Goal: Information Seeking & Learning: Stay updated

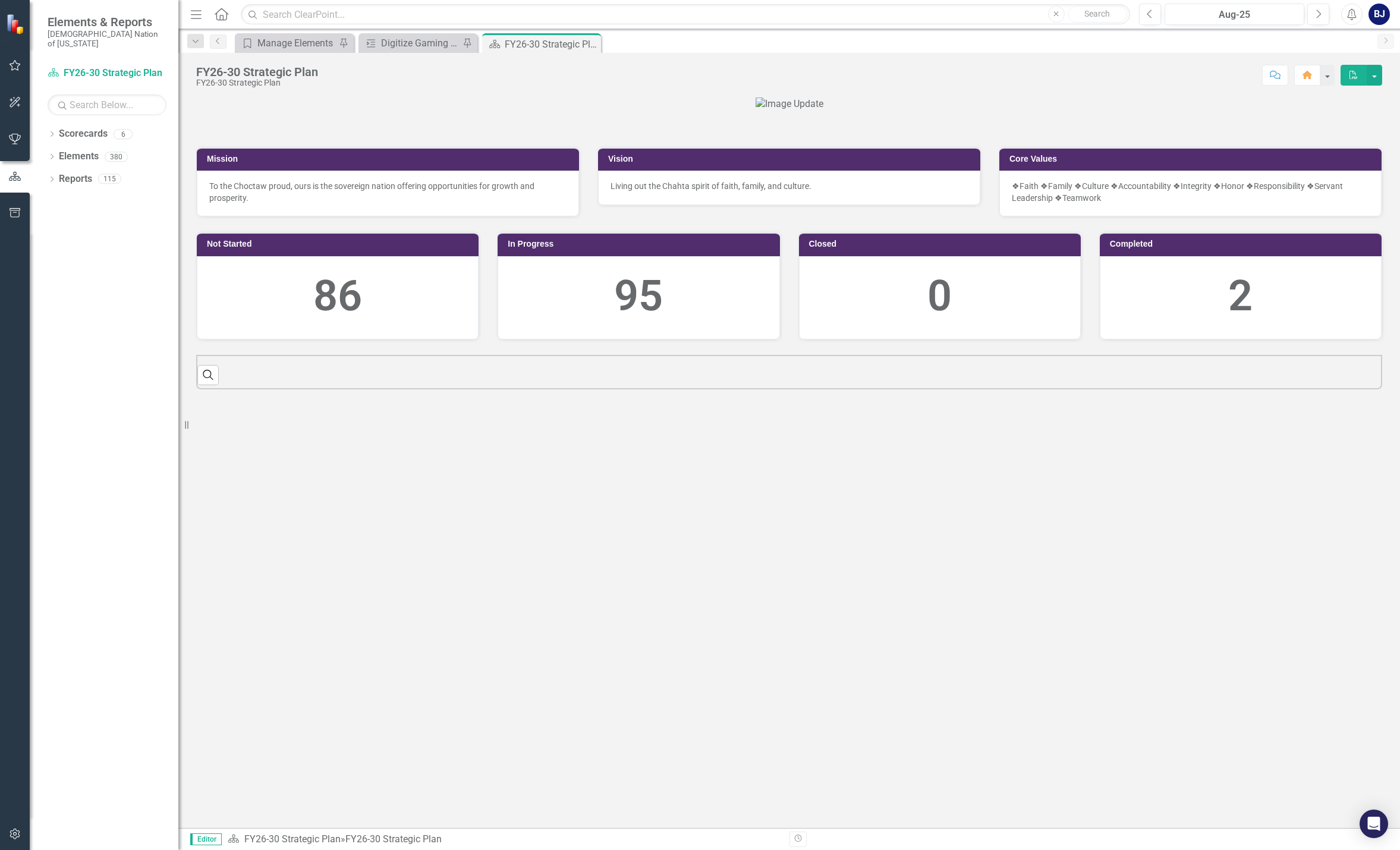
click at [19, 67] on icon "button" at bounding box center [15, 65] width 13 height 10
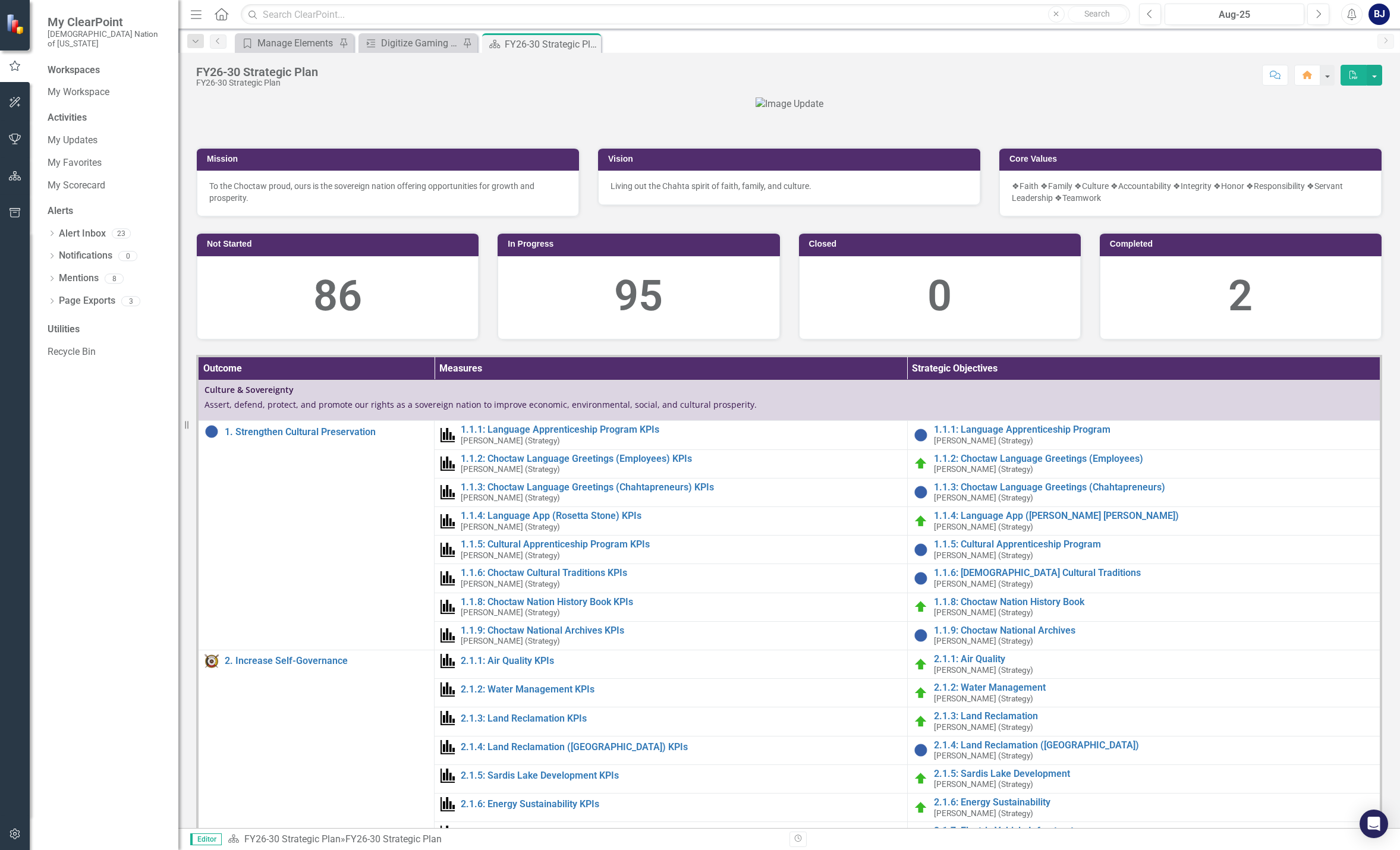
drag, startPoint x: 16, startPoint y: 172, endPoint x: 7, endPoint y: 152, distance: 21.9
click at [16, 172] on icon "button" at bounding box center [15, 176] width 13 height 10
click at [51, 132] on icon "Dropdown" at bounding box center [51, 135] width 8 height 7
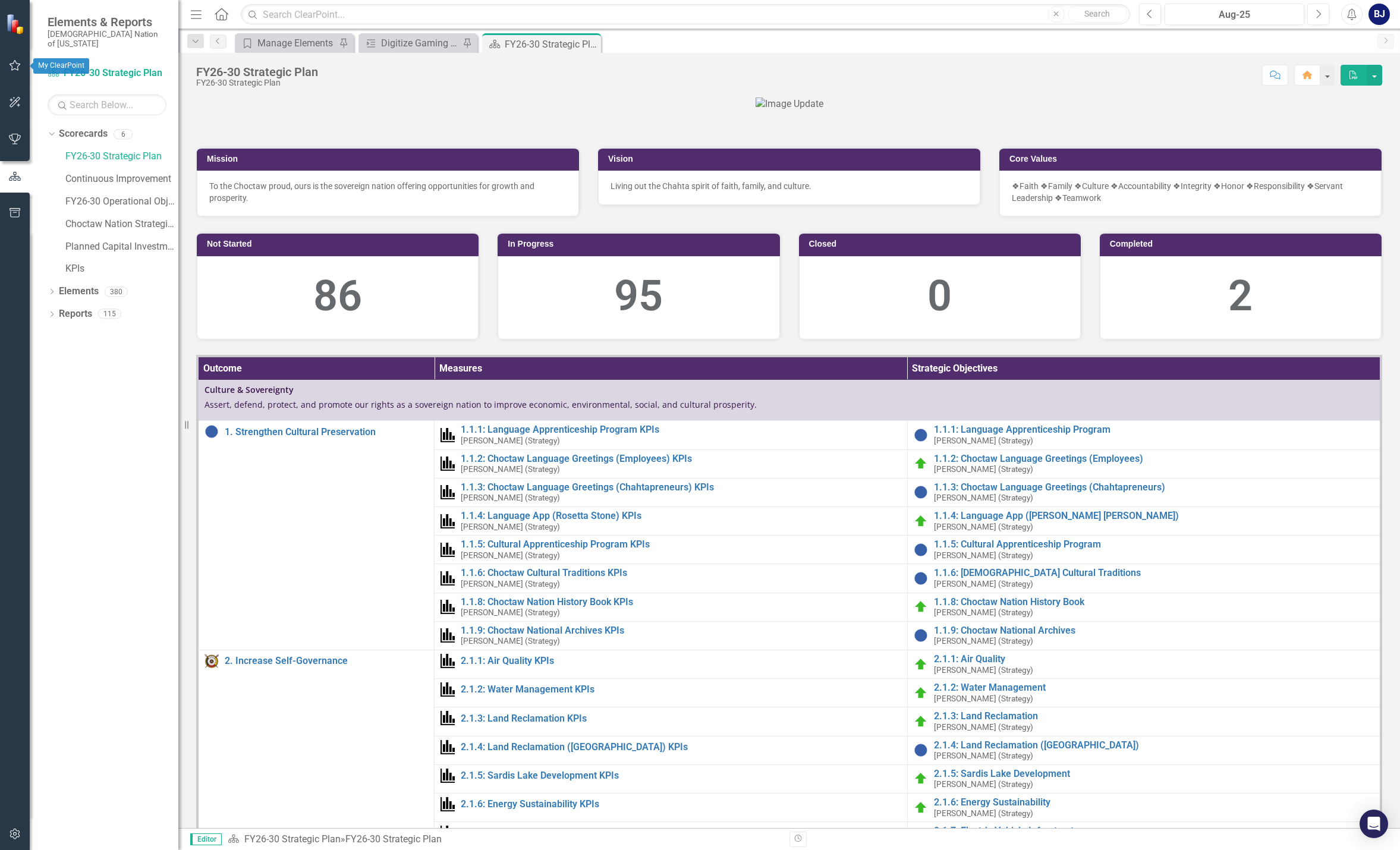
click at [4, 70] on button "button" at bounding box center [15, 66] width 27 height 25
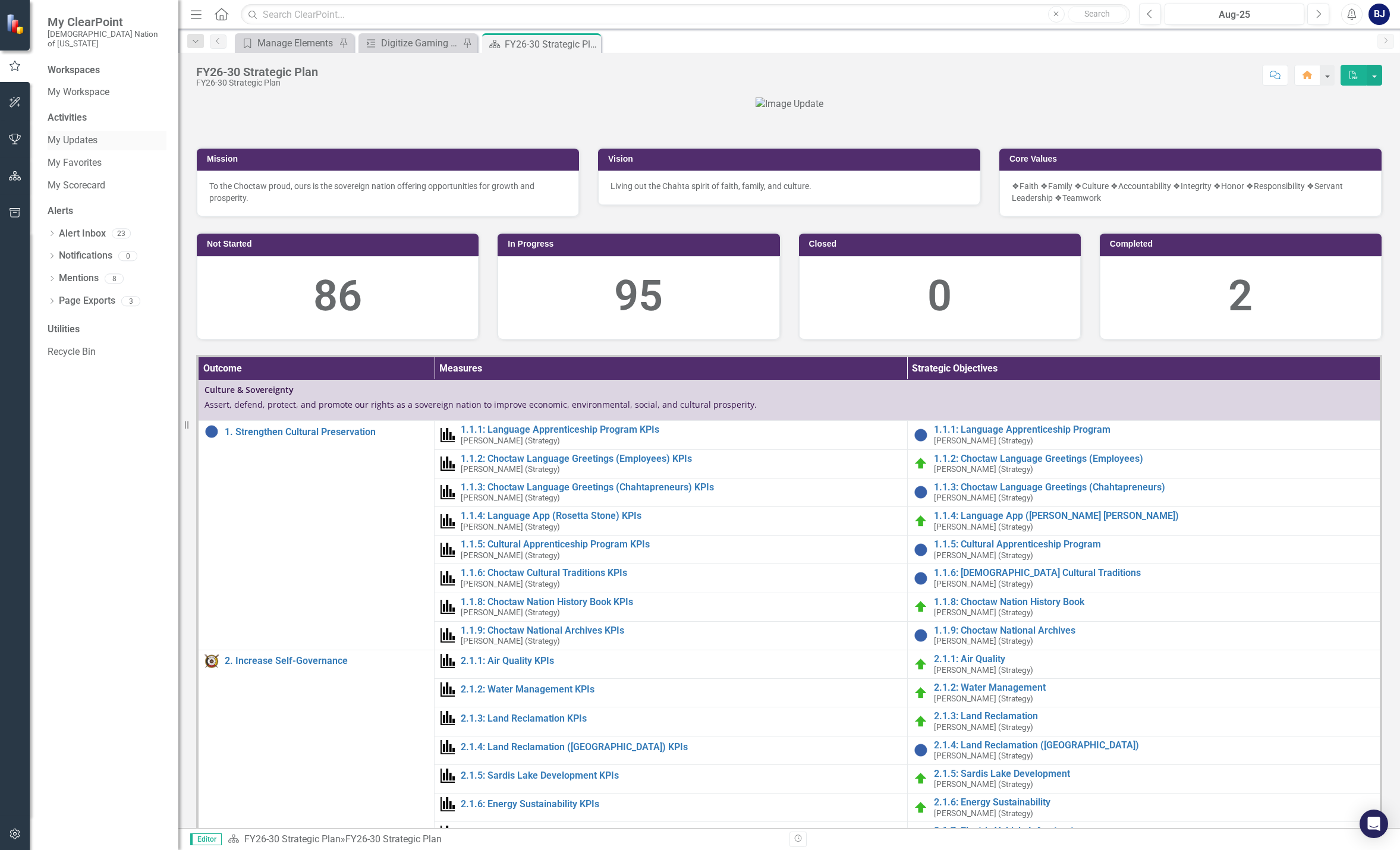
click at [62, 134] on link "My Updates" at bounding box center [107, 141] width 119 height 13
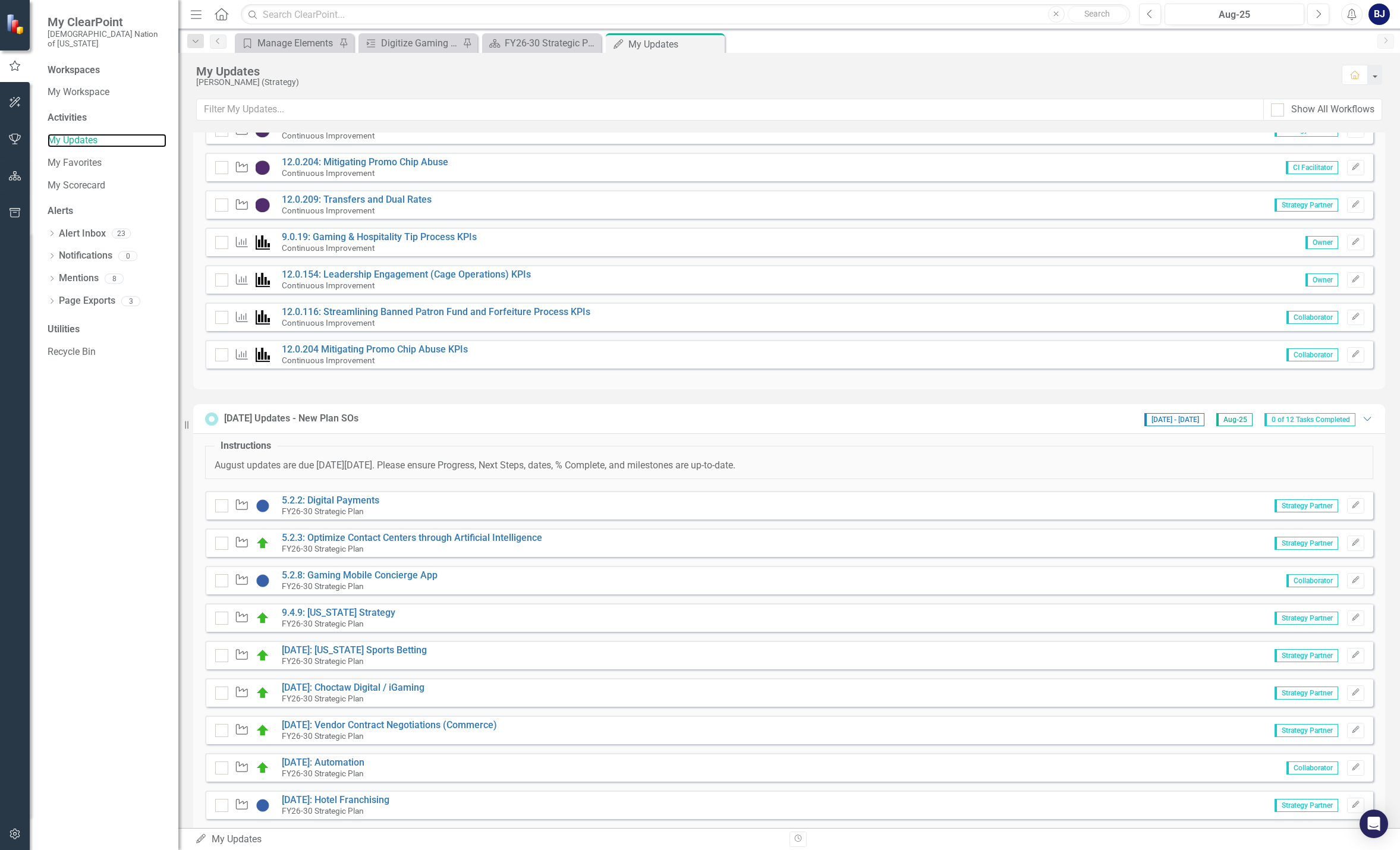
scroll to position [416, 0]
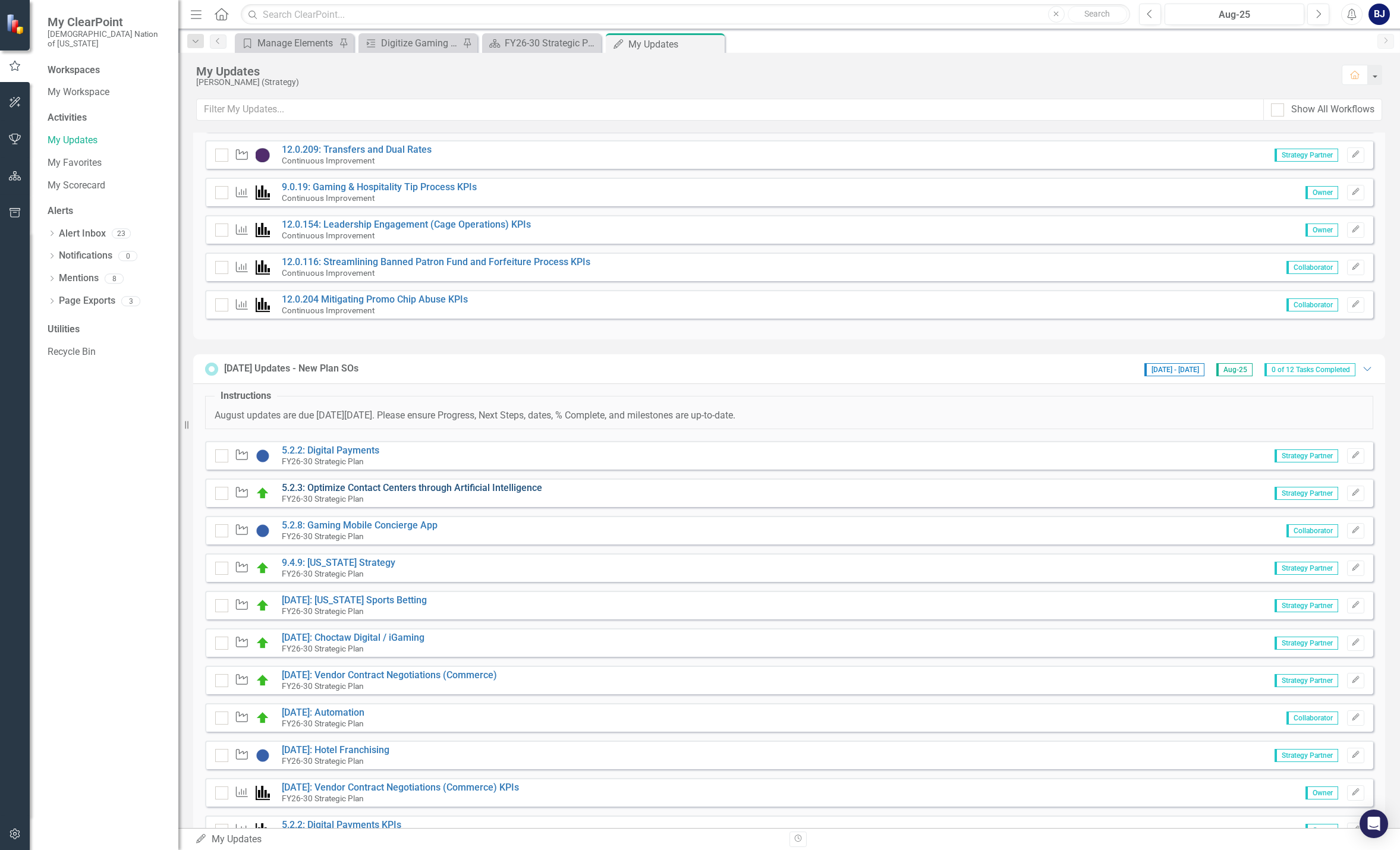
click at [376, 489] on link "5.2.3: Optimize Contact Centers through Artificial Intelligence" at bounding box center [412, 487] width 260 height 11
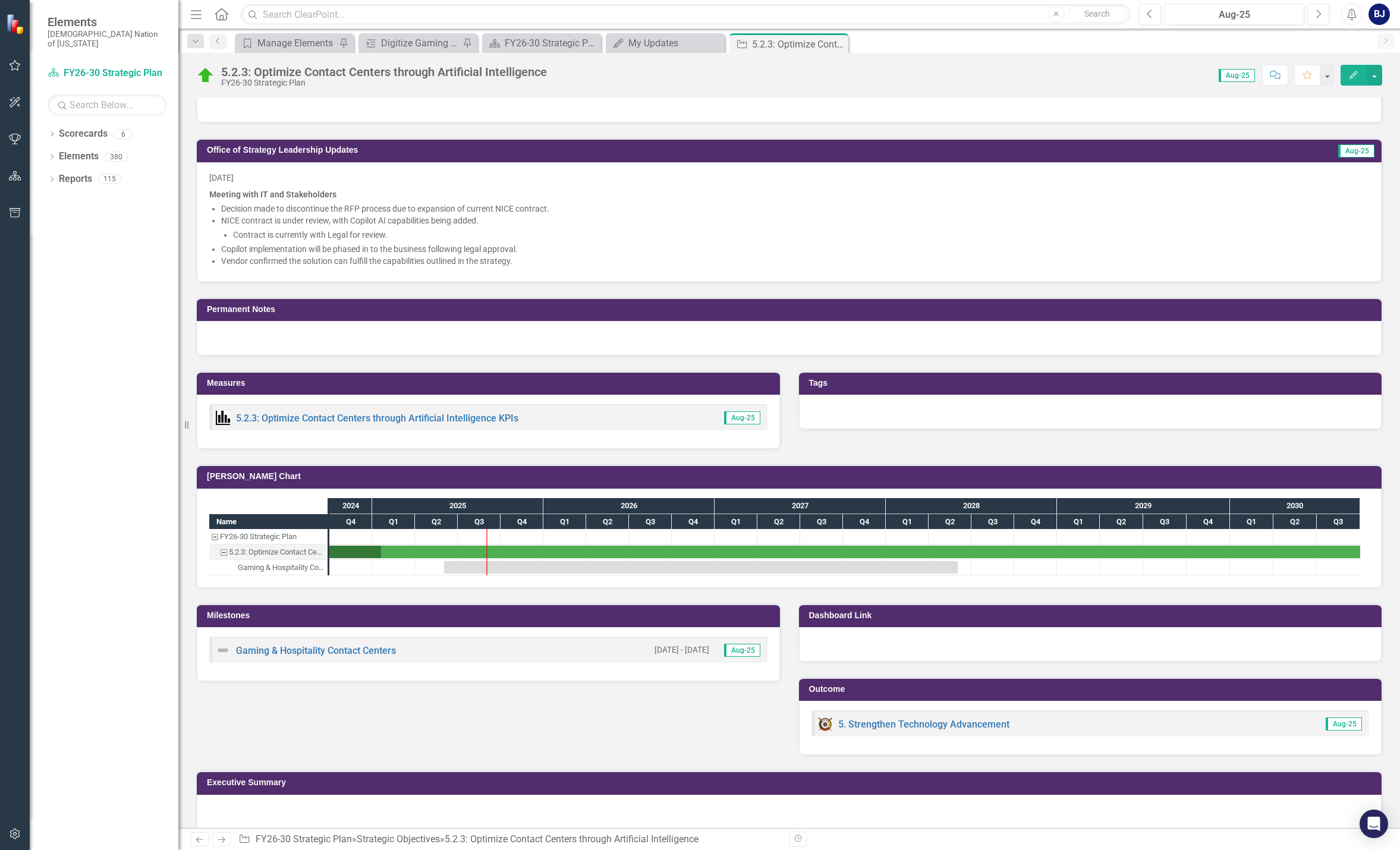
scroll to position [647, 0]
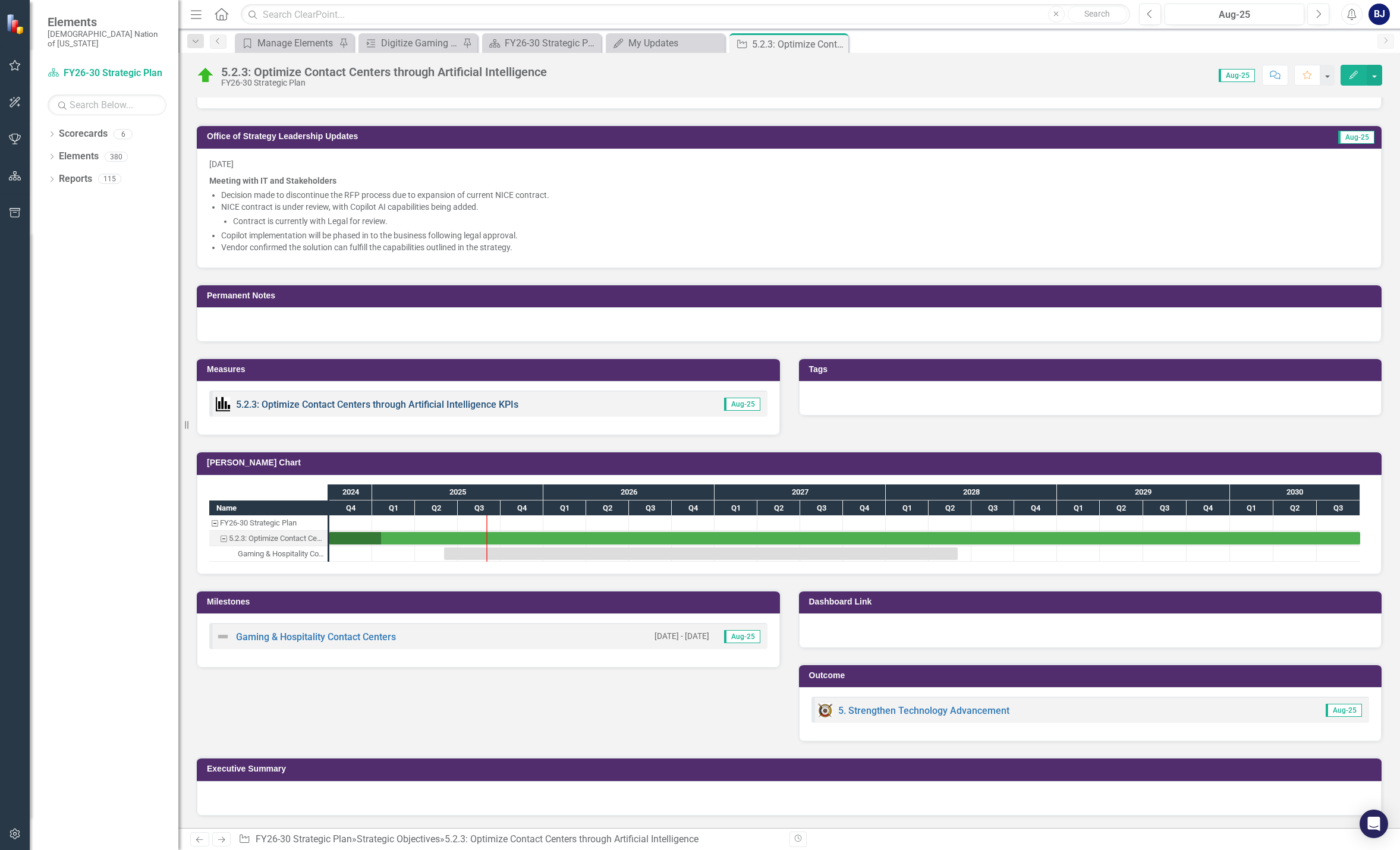
click at [280, 404] on link "5.2.3: Optimize Contact Centers through Artificial Intelligence KPIs" at bounding box center [377, 404] width 283 height 11
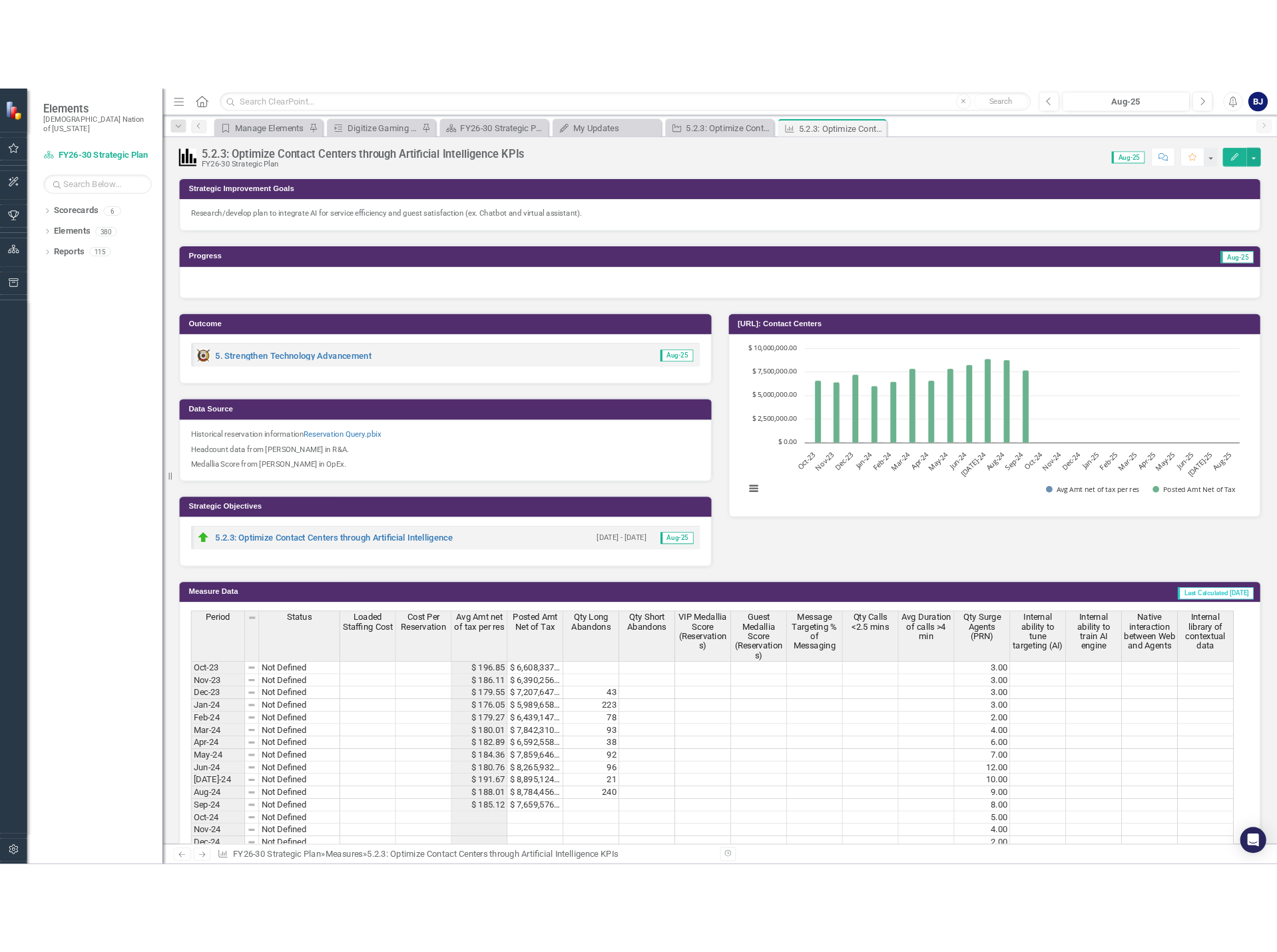
scroll to position [162, 0]
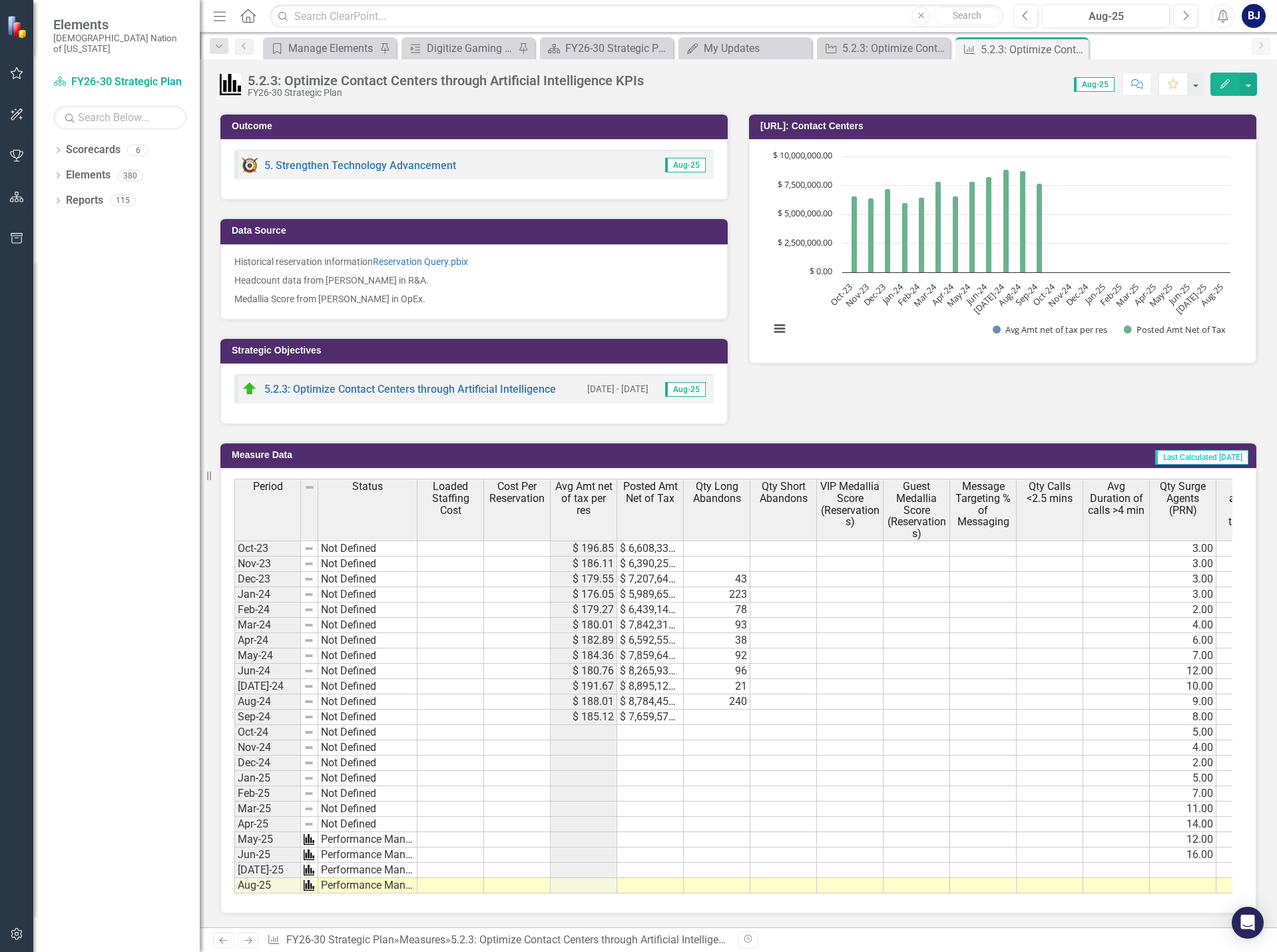
click at [509, 543] on td at bounding box center [517, 548] width 67 height 16
click at [727, 45] on div "My Updates" at bounding box center [747, 48] width 87 height 17
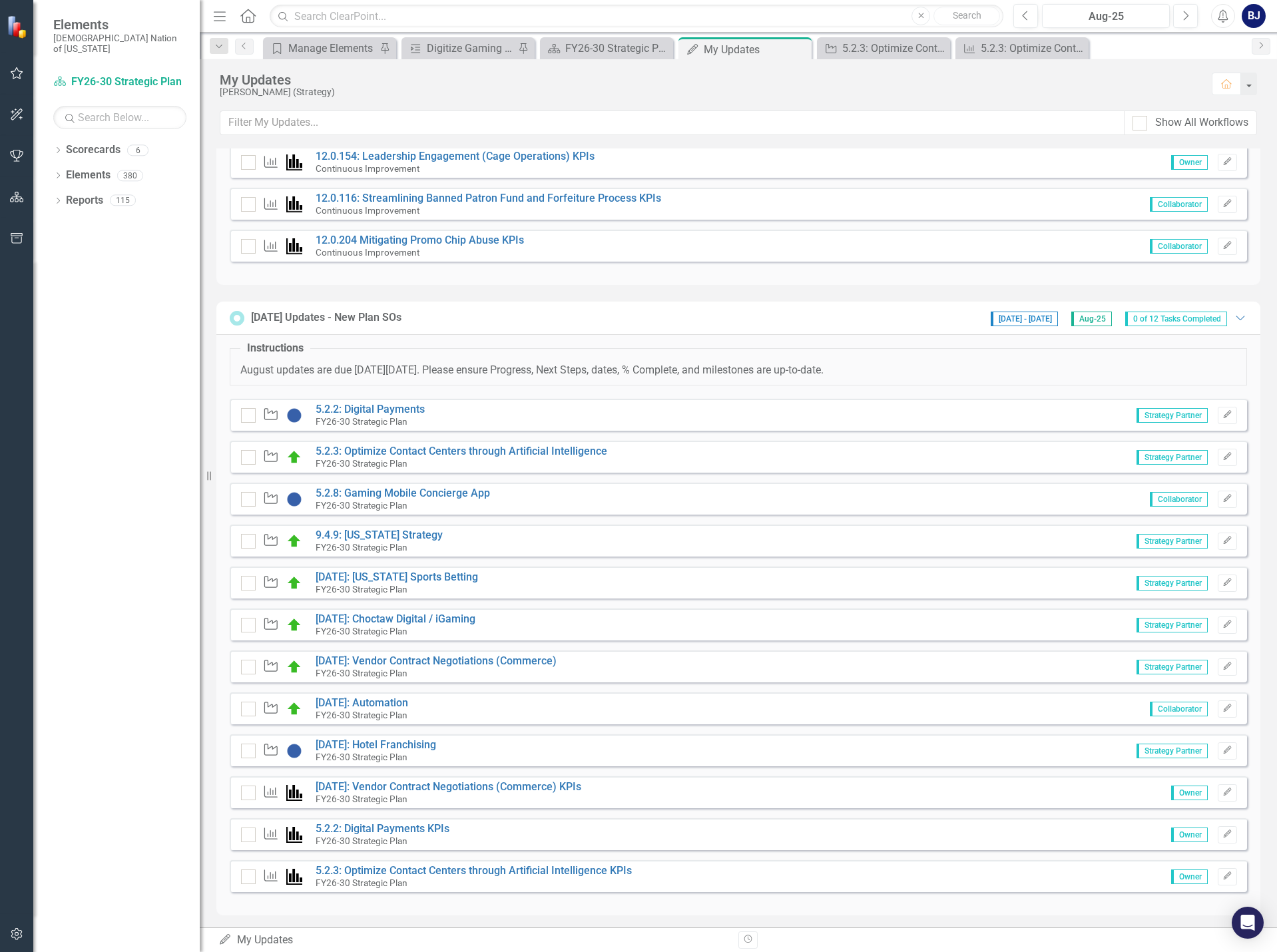
scroll to position [566, 0]
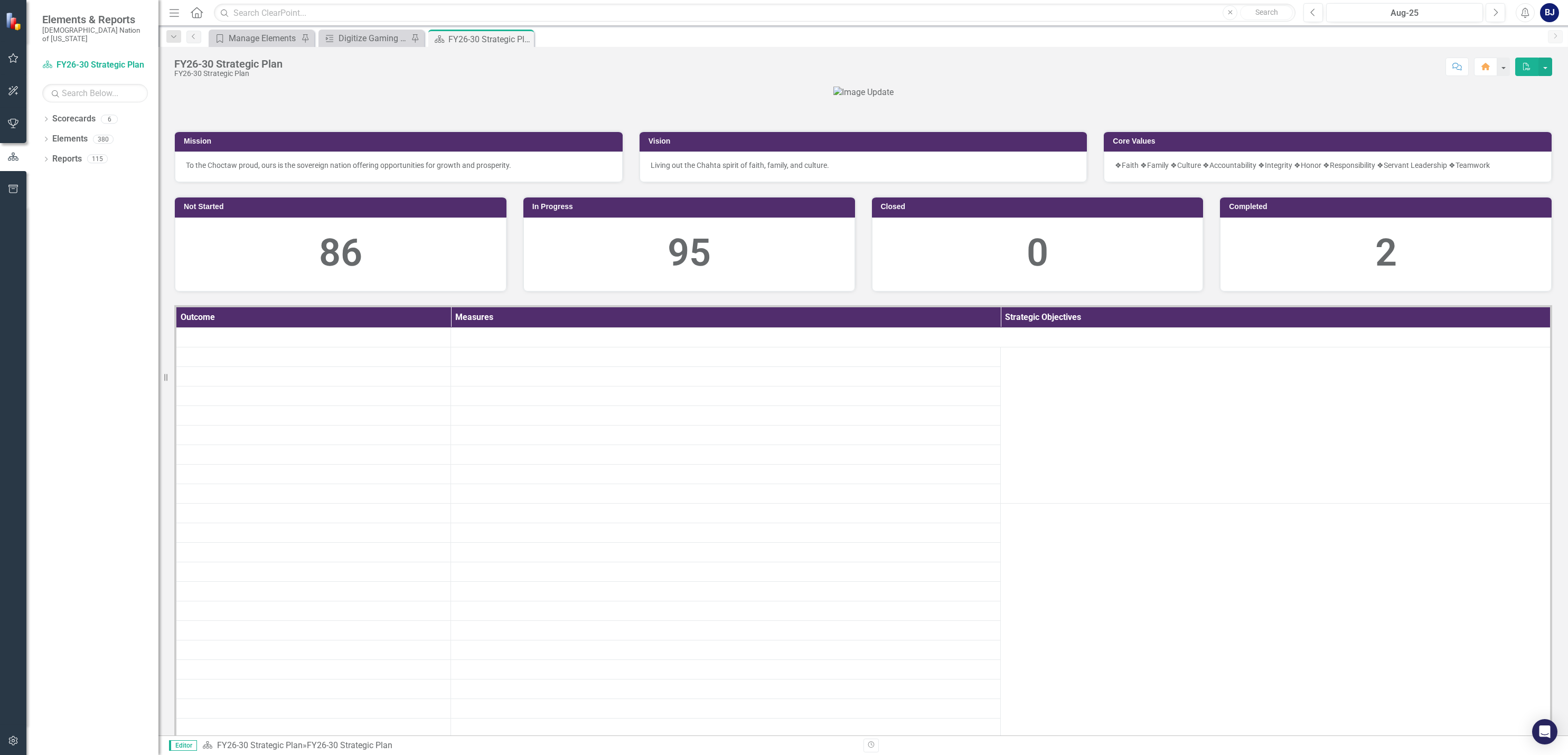
click at [16, 62] on icon "button" at bounding box center [13, 58] width 10 height 9
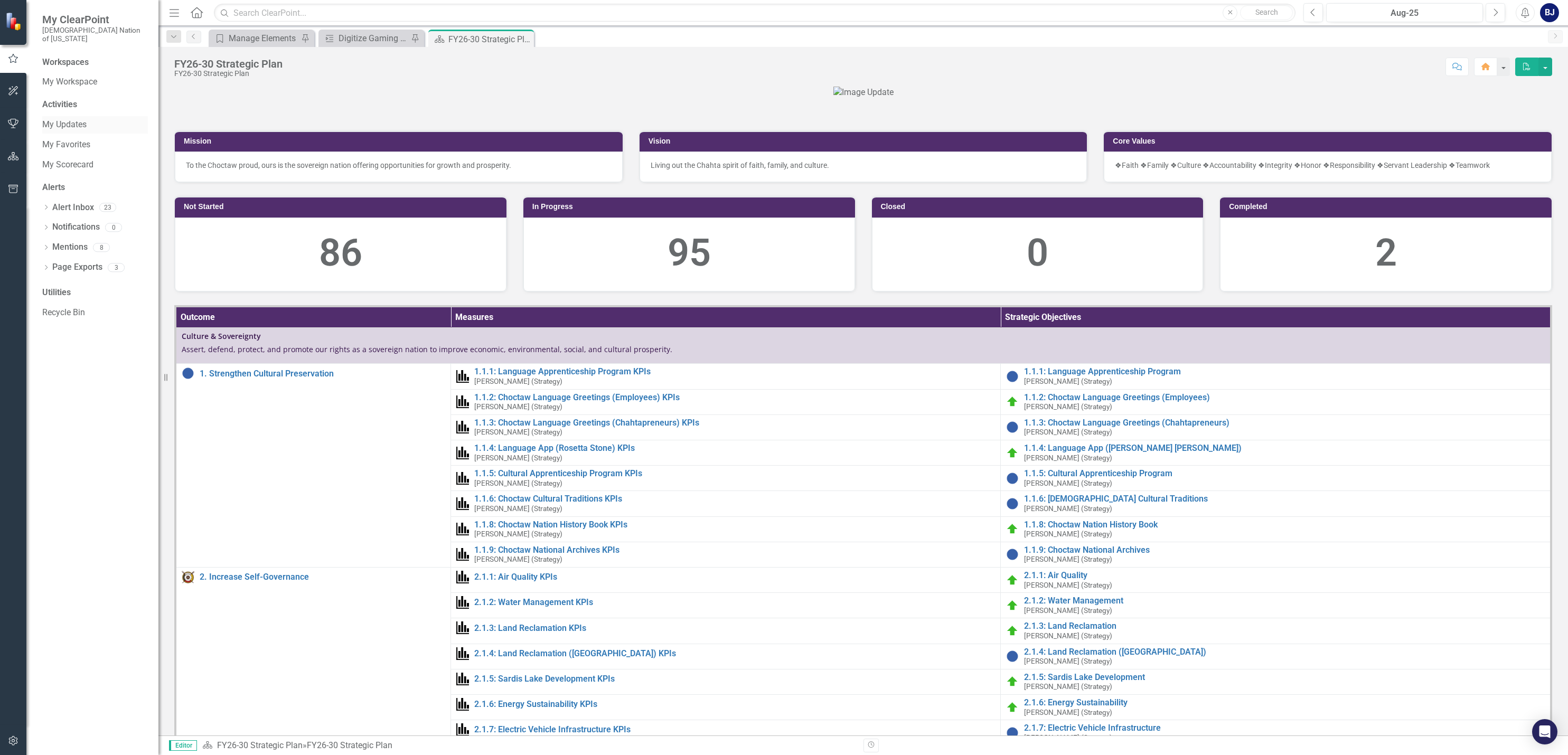
click at [79, 119] on link "My Updates" at bounding box center [95, 125] width 106 height 12
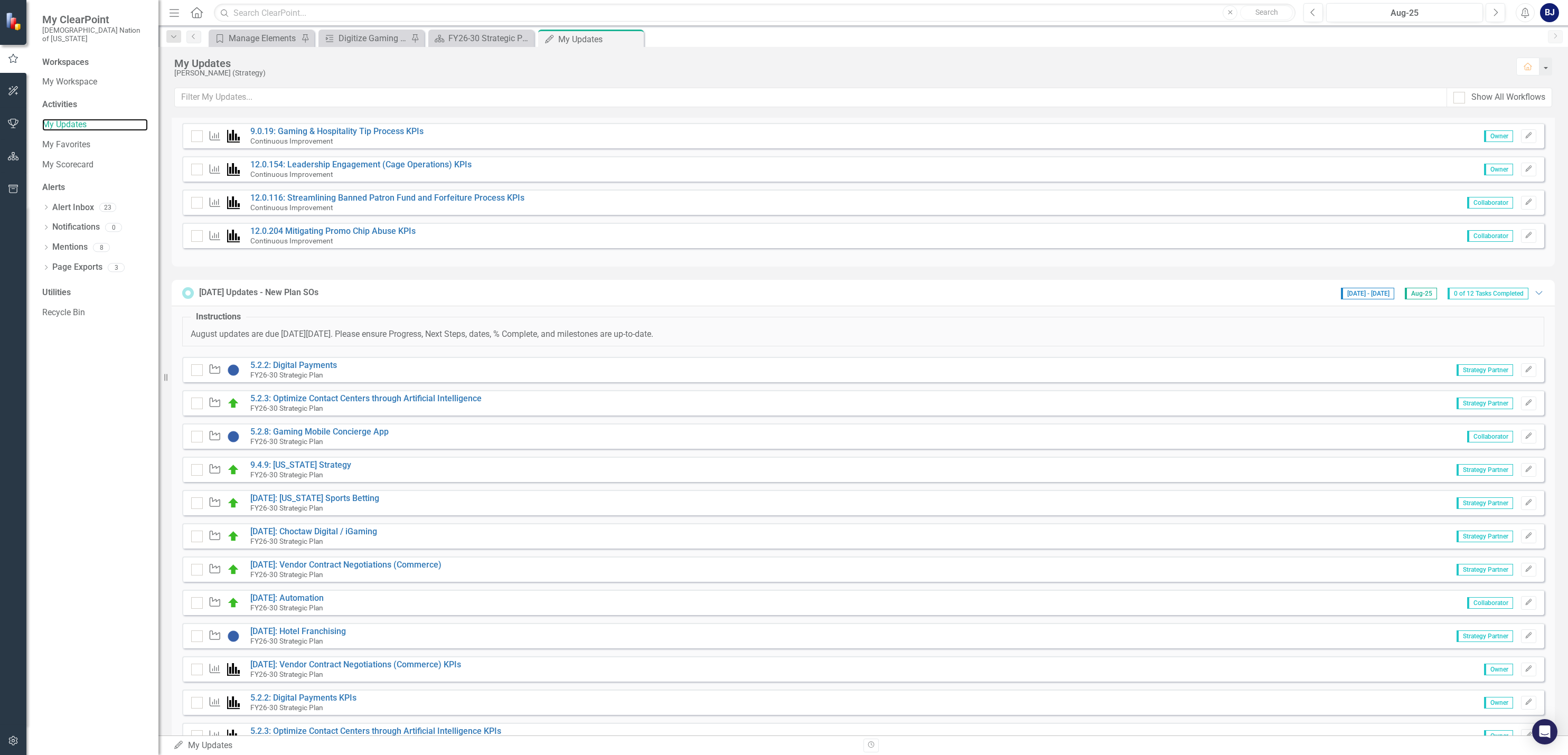
scroll to position [422, 0]
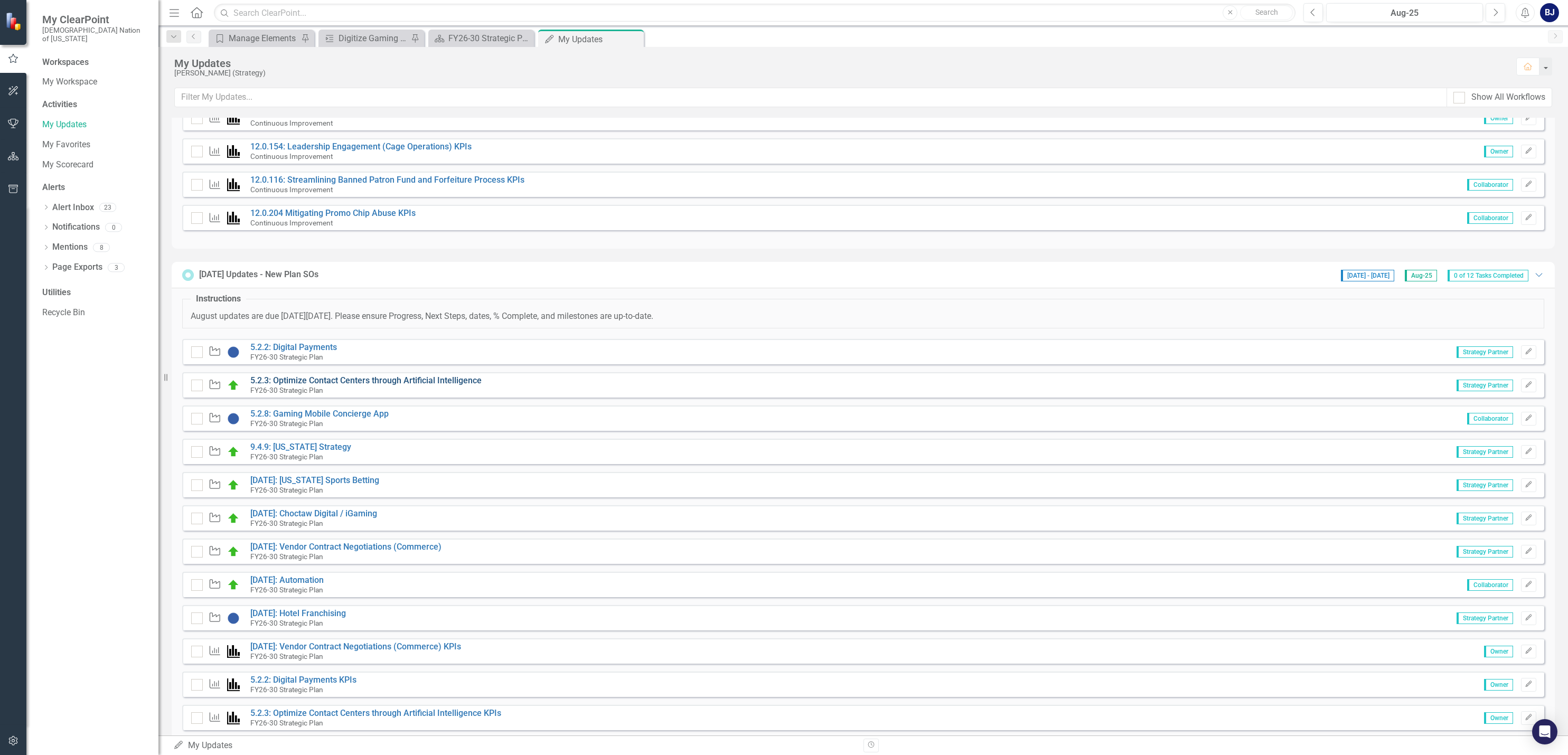
click at [361, 382] on link "5.2.3: Optimize Contact Centers through Artificial Intelligence" at bounding box center [366, 380] width 231 height 10
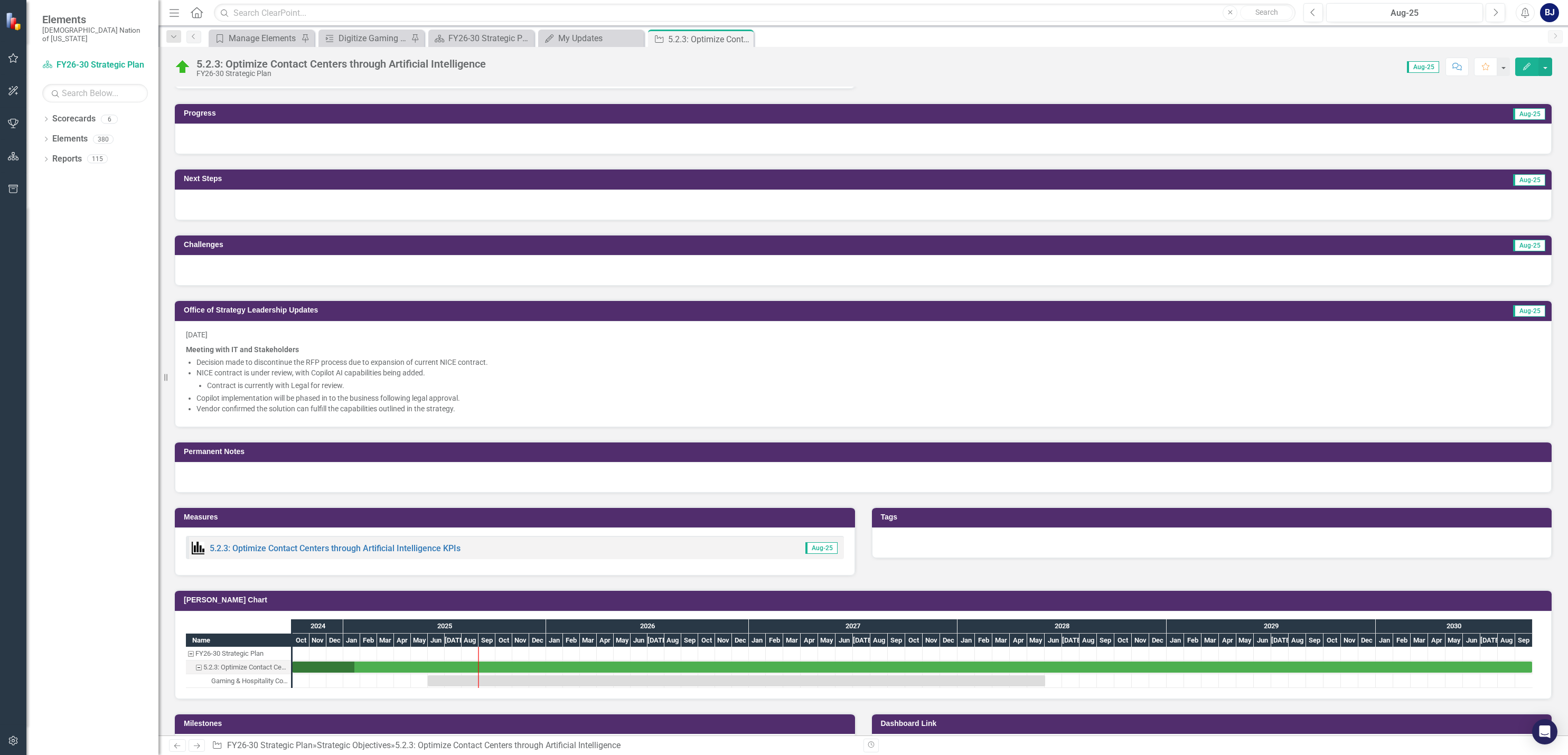
scroll to position [528, 0]
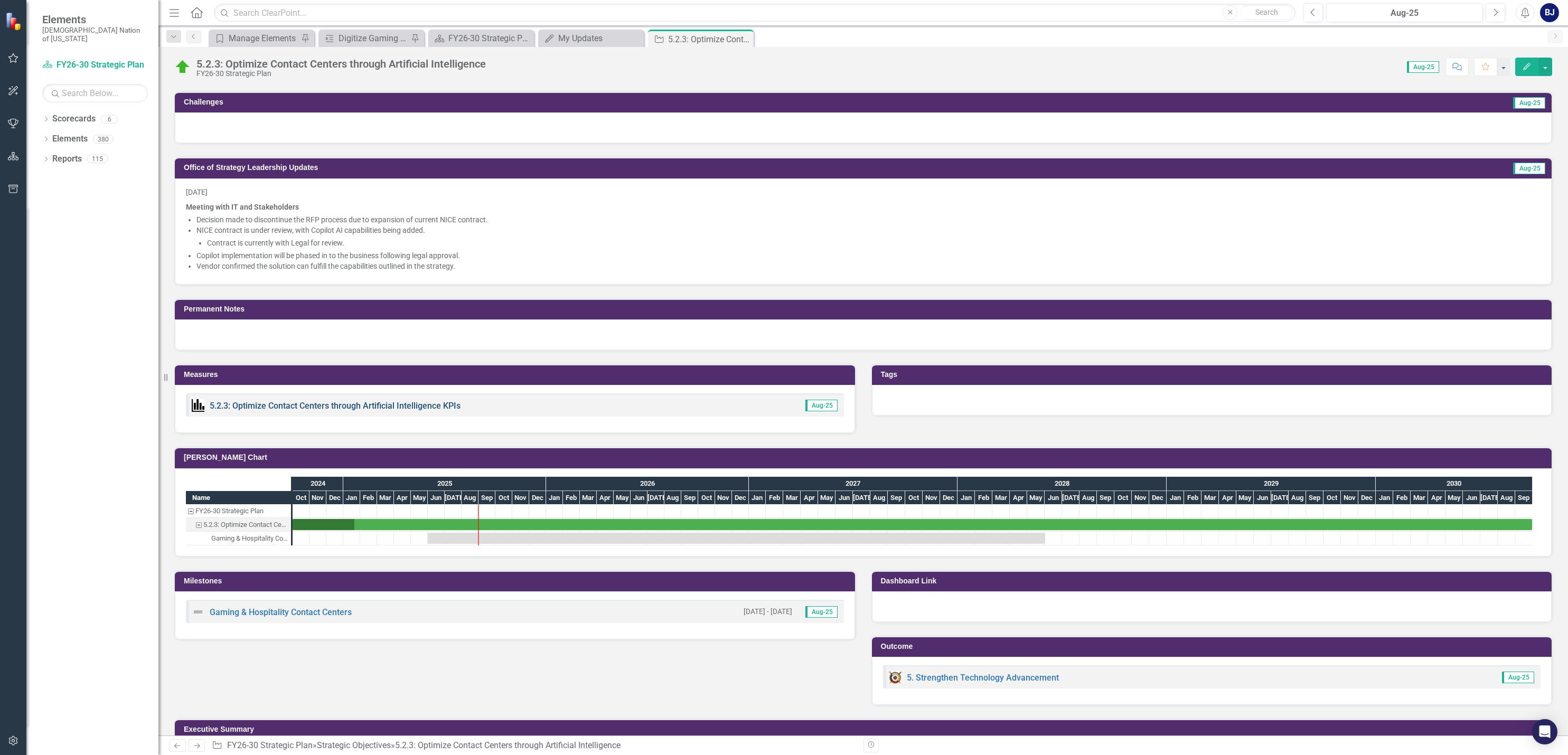
click at [373, 404] on link "5.2.3: Optimize Contact Centers through Artificial Intelligence KPIs" at bounding box center [335, 406] width 251 height 10
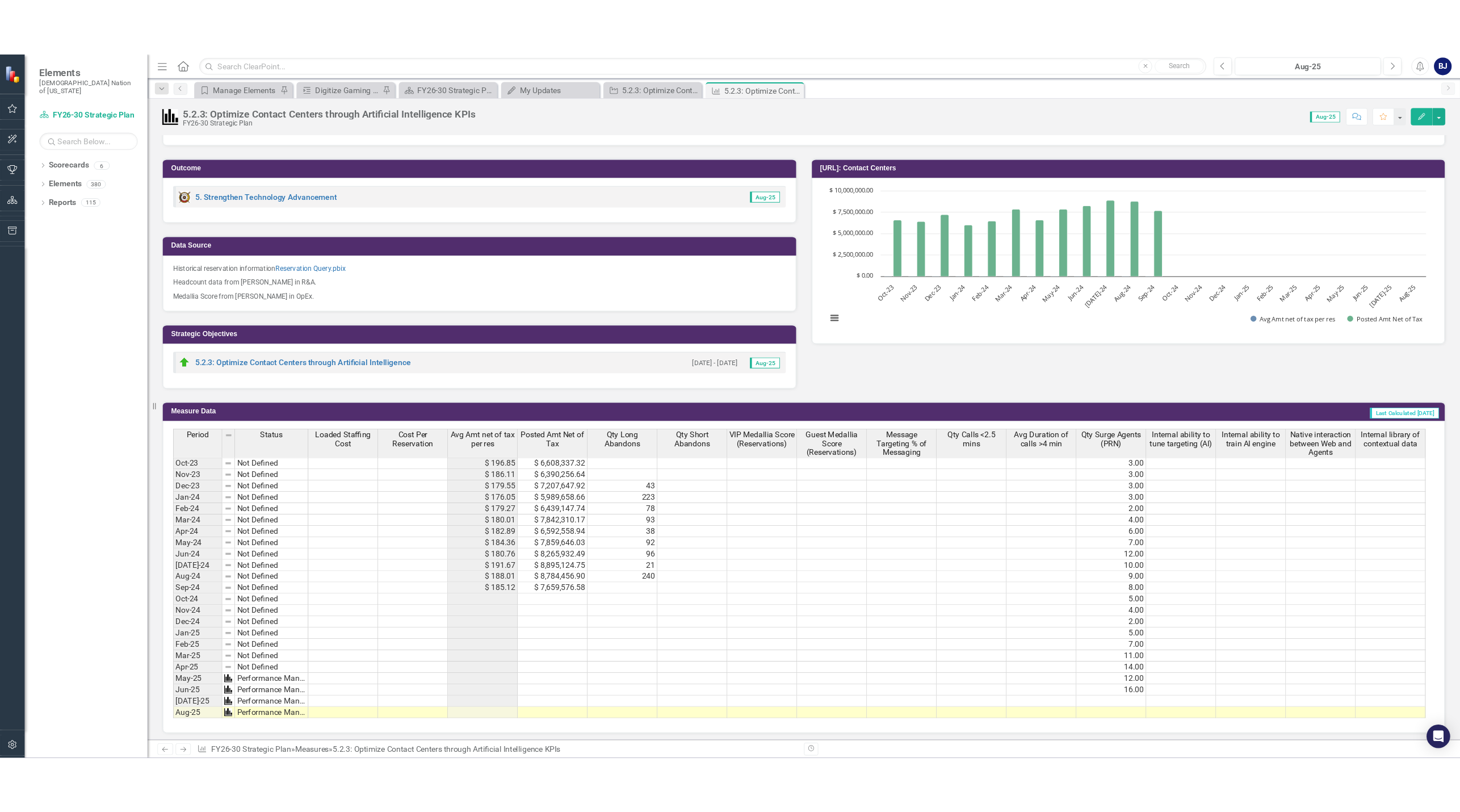
scroll to position [119, 0]
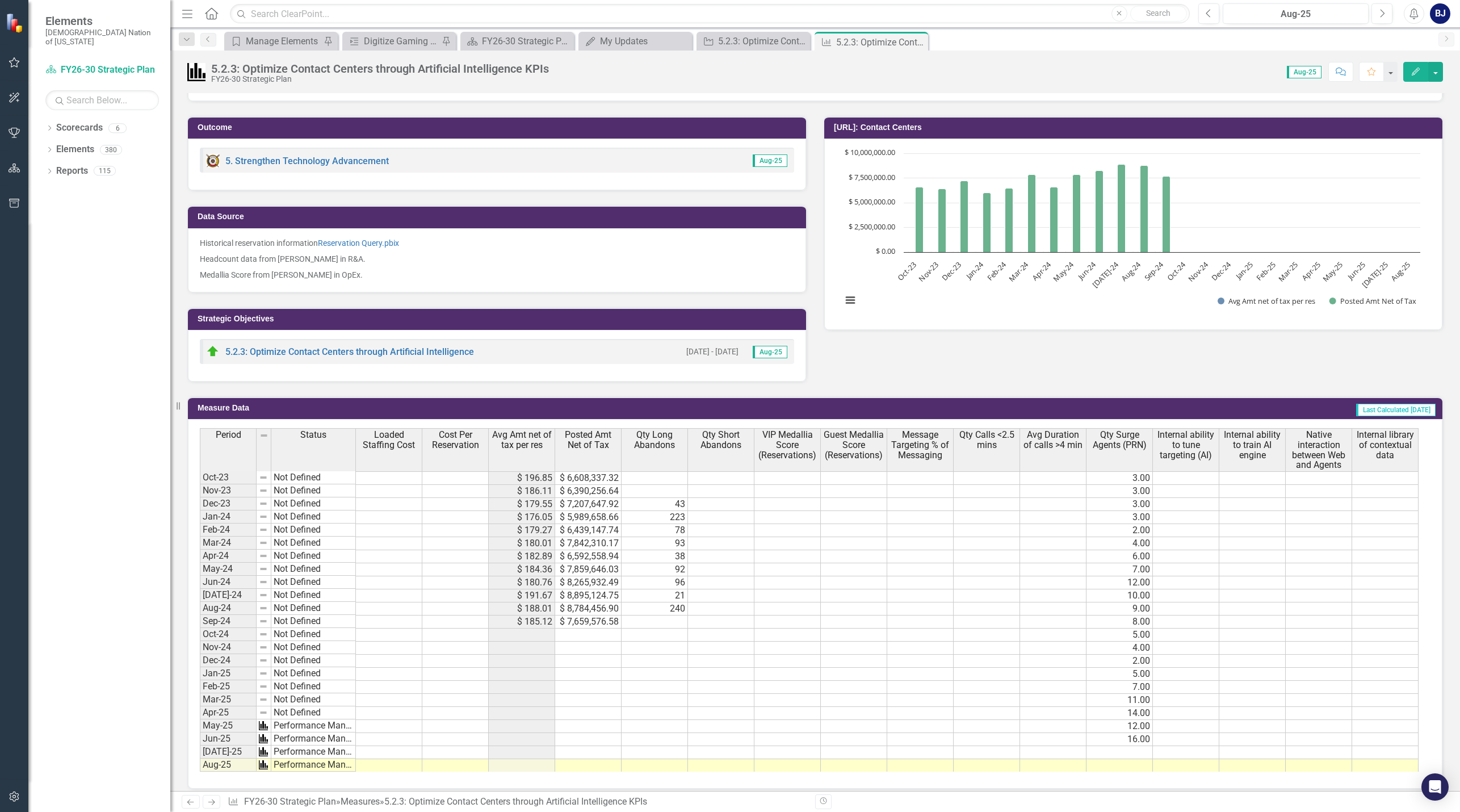
click at [72, 341] on div "Dropdown Scorecards 6 FY26-30 Strategic Plan Continuous Improvement FY26-30 Ope…" at bounding box center [99, 465] width 142 height 693
